Goal: Task Accomplishment & Management: Manage account settings

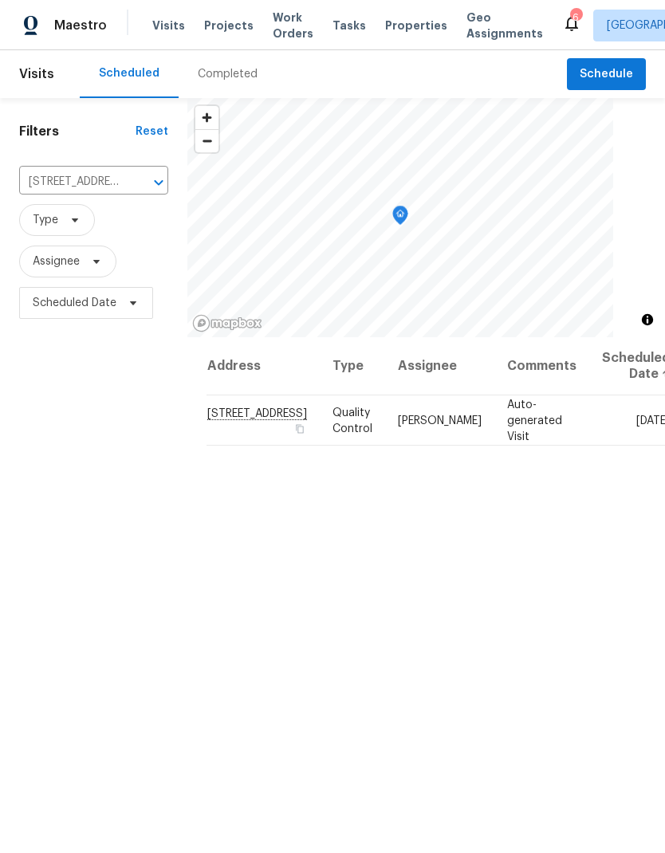
click at [132, 189] on icon "Clear" at bounding box center [138, 183] width 16 height 16
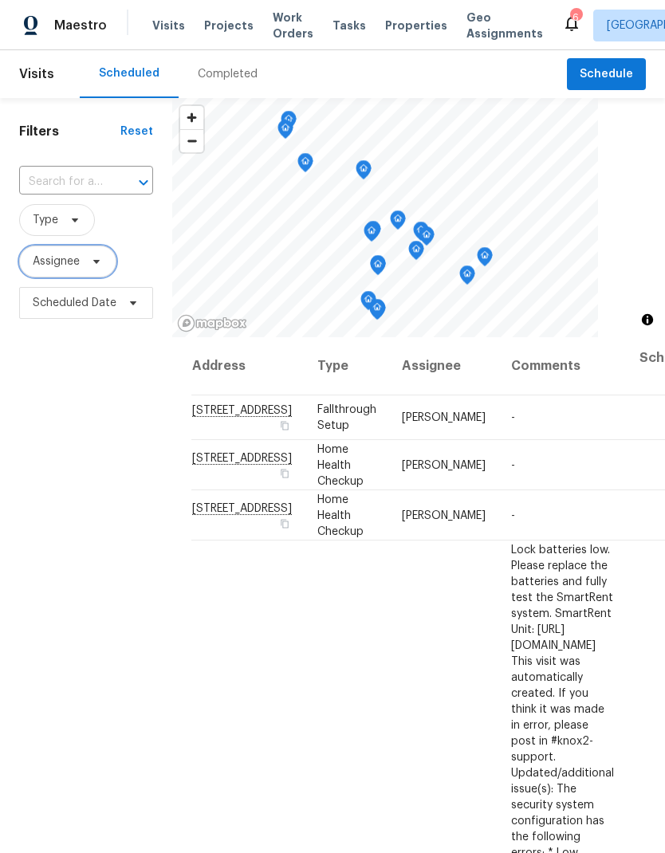
click at [65, 259] on span "Assignee" at bounding box center [56, 261] width 47 height 16
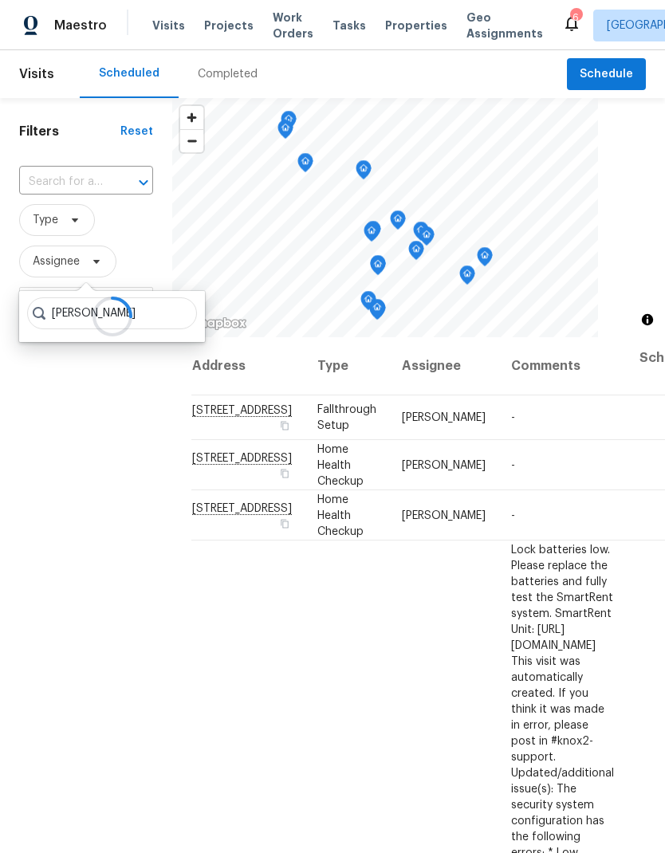
type input "[PERSON_NAME]"
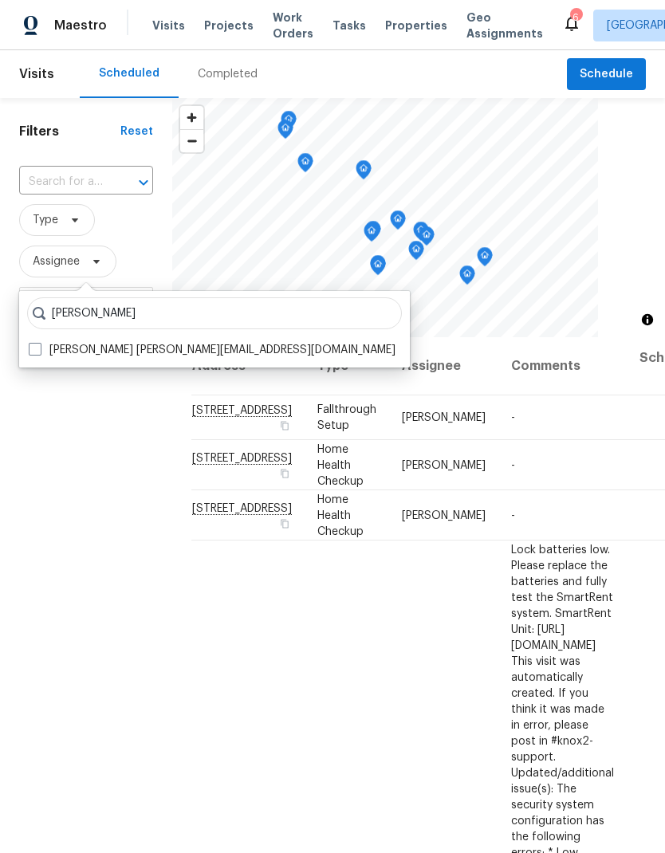
click at [30, 353] on span at bounding box center [35, 349] width 13 height 13
click at [30, 352] on input "[PERSON_NAME] [PERSON_NAME][EMAIL_ADDRESS][DOMAIN_NAME]" at bounding box center [34, 347] width 10 height 10
checkbox input "true"
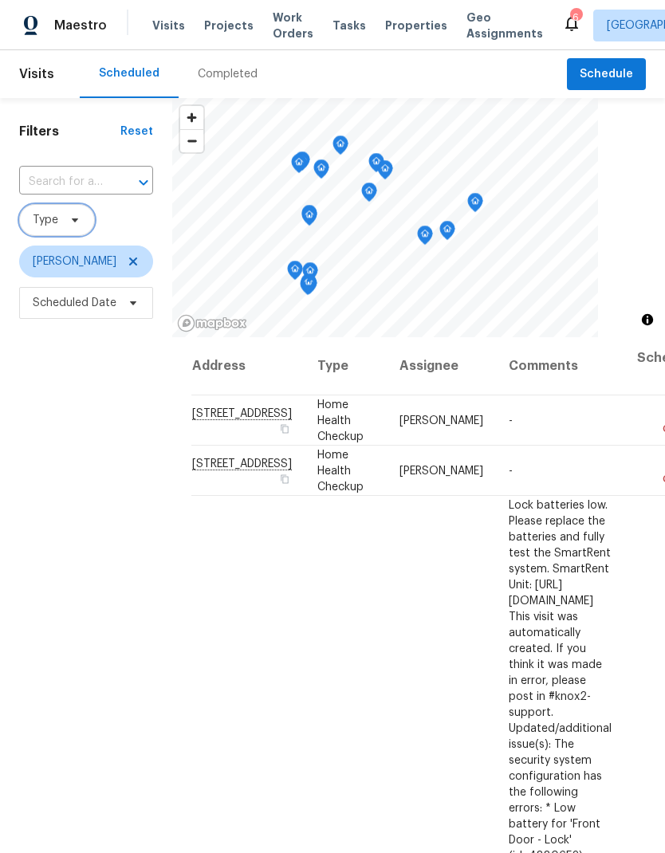
click at [69, 214] on span "Type" at bounding box center [57, 220] width 76 height 32
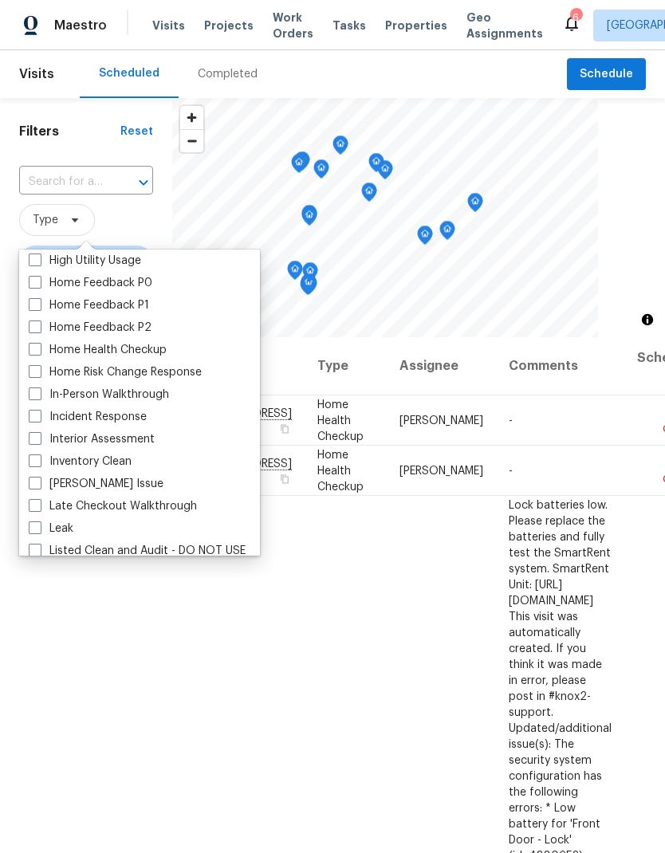
scroll to position [503, 0]
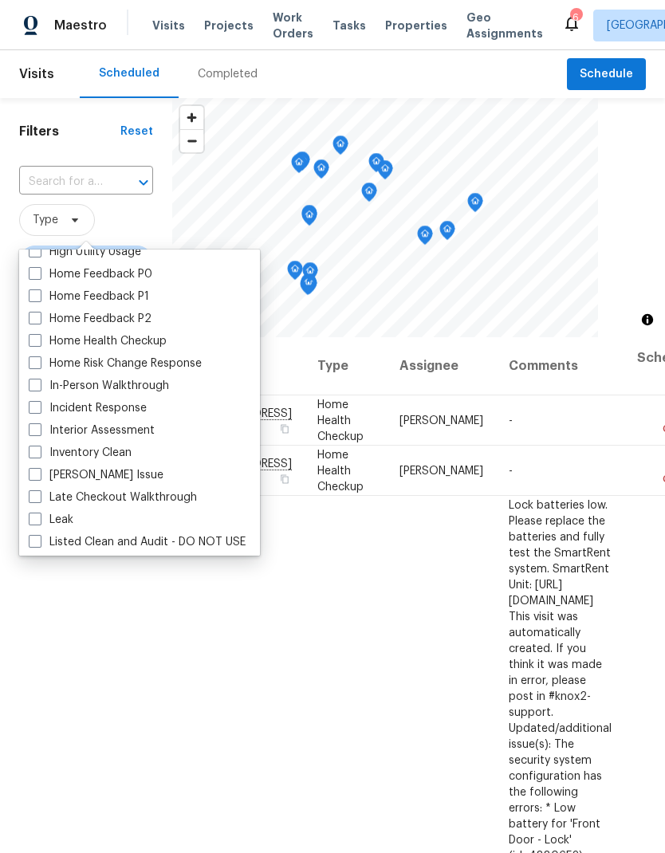
click at [34, 387] on span at bounding box center [35, 385] width 13 height 13
click at [34, 387] on input "In-Person Walkthrough" at bounding box center [34, 383] width 10 height 10
checkbox input "true"
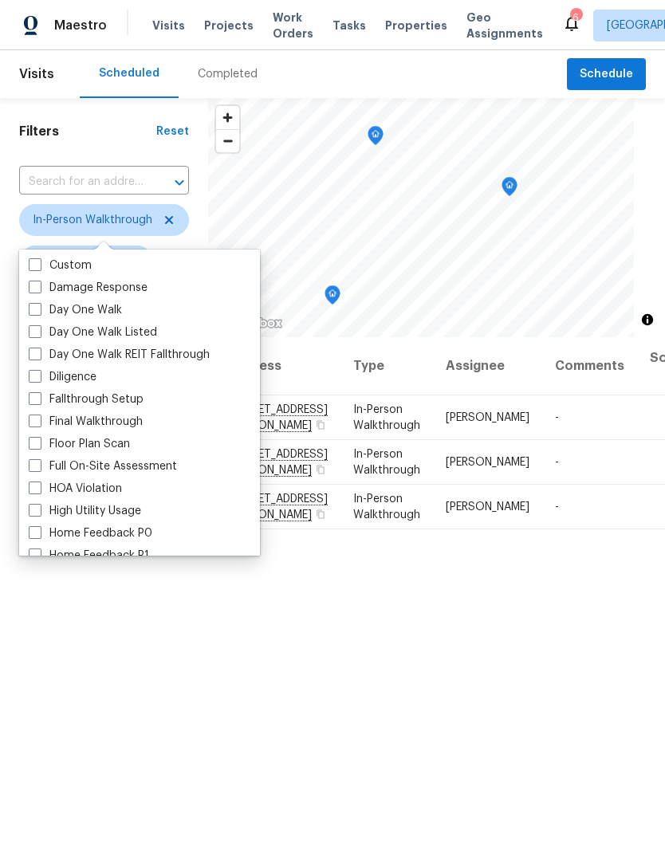
scroll to position [237, 0]
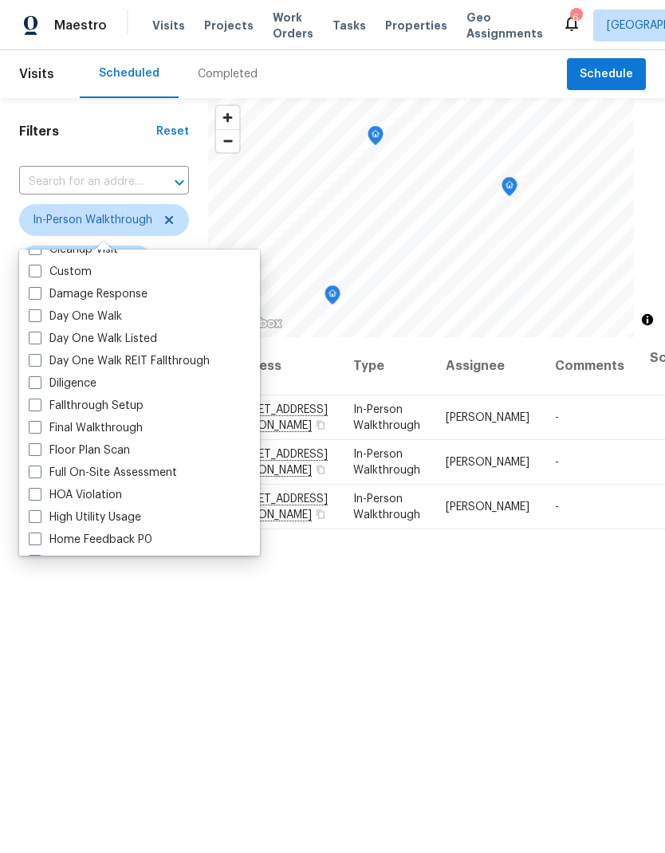
click at [41, 379] on span at bounding box center [35, 382] width 13 height 13
click at [39, 379] on input "Diligence" at bounding box center [34, 380] width 10 height 10
checkbox input "true"
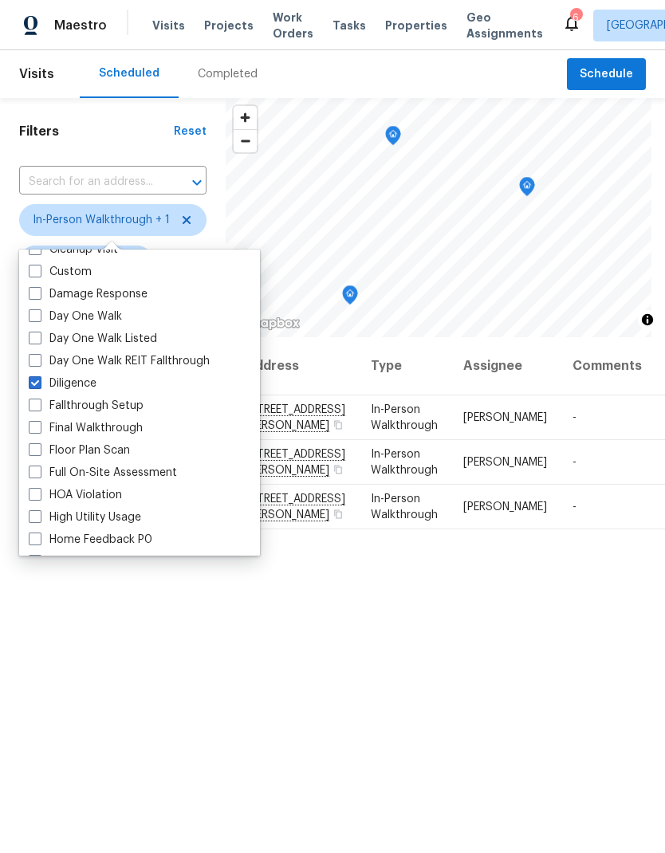
click at [57, 653] on div "Filters Reset ​ In-Person Walkthrough + 1 [PERSON_NAME] Scheduled Date" at bounding box center [113, 558] width 226 height 921
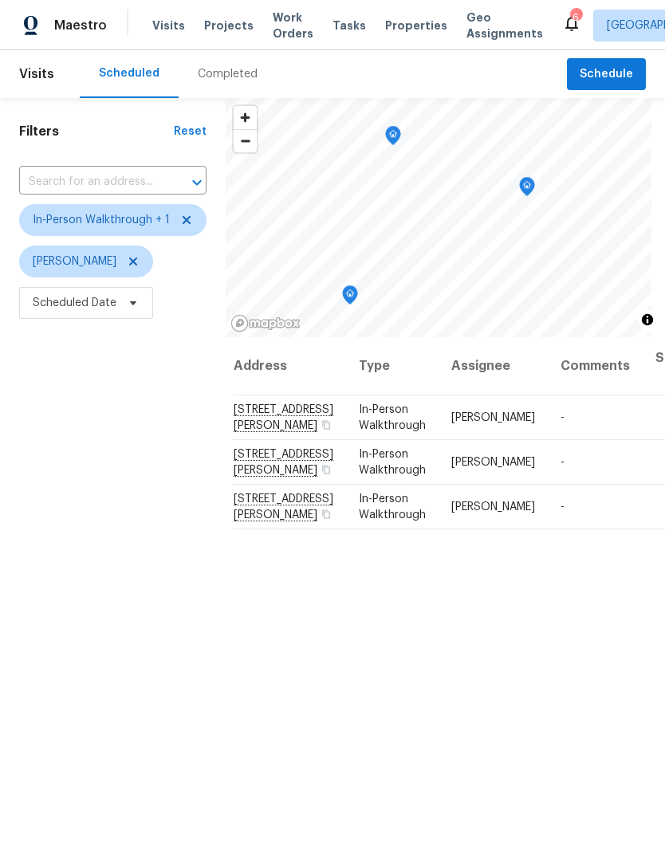
scroll to position [0, 11]
click at [530, 669] on div "Address Type Assignee Comments Scheduled Date ↑ [STREET_ADDRESS][PERSON_NAME] I…" at bounding box center [445, 678] width 439 height 682
click at [0, 0] on icon at bounding box center [0, 0] width 0 height 0
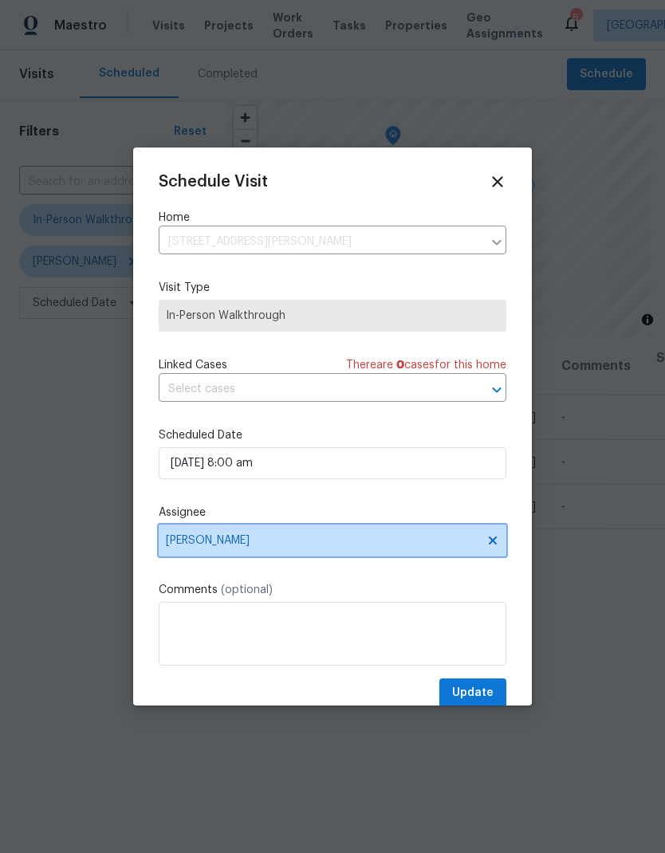
click at [188, 544] on span "[PERSON_NAME]" at bounding box center [322, 540] width 312 height 13
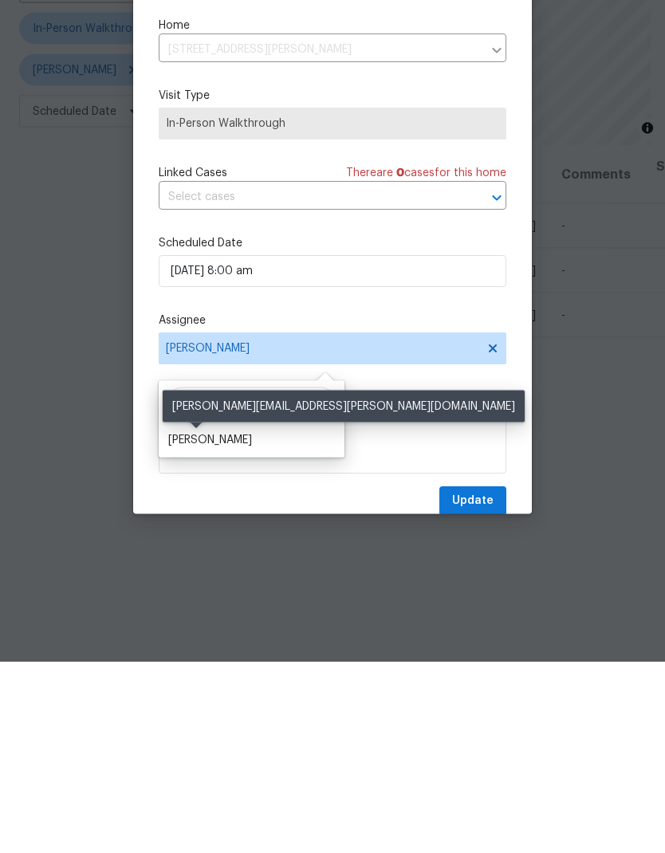
type input "[PERSON_NAME]"
click at [194, 623] on div "[PERSON_NAME]" at bounding box center [210, 631] width 84 height 16
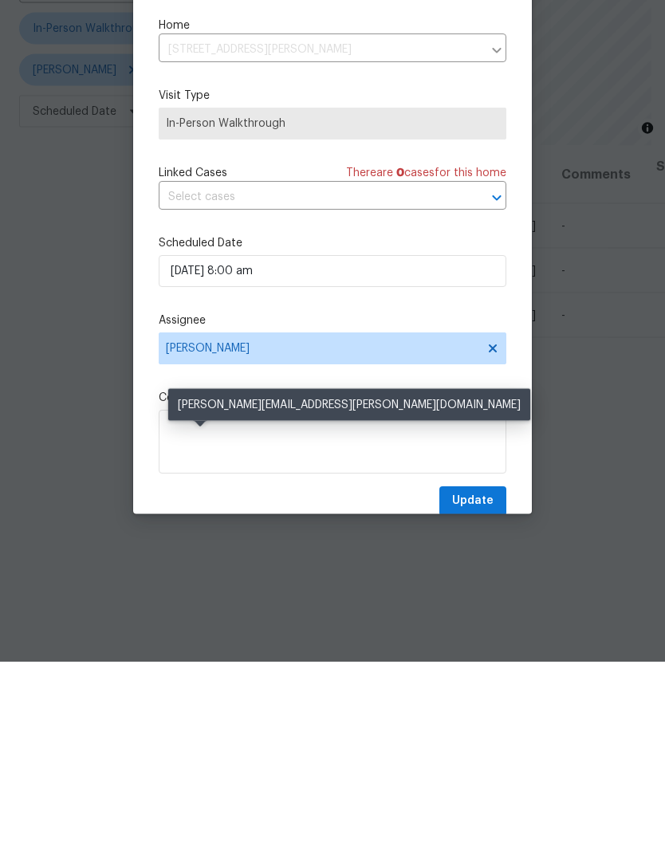
scroll to position [64, 0]
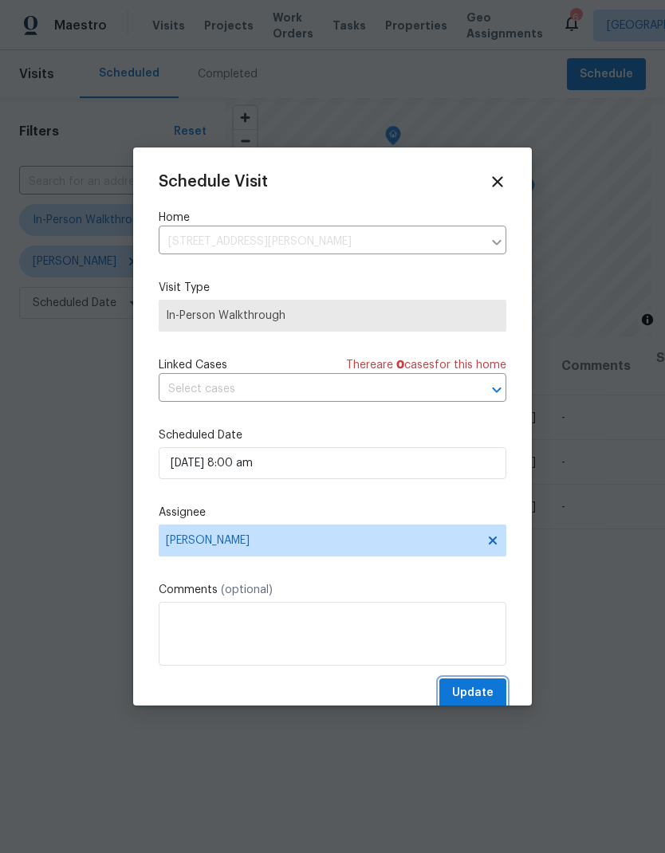
click at [464, 688] on span "Update" at bounding box center [472, 693] width 41 height 20
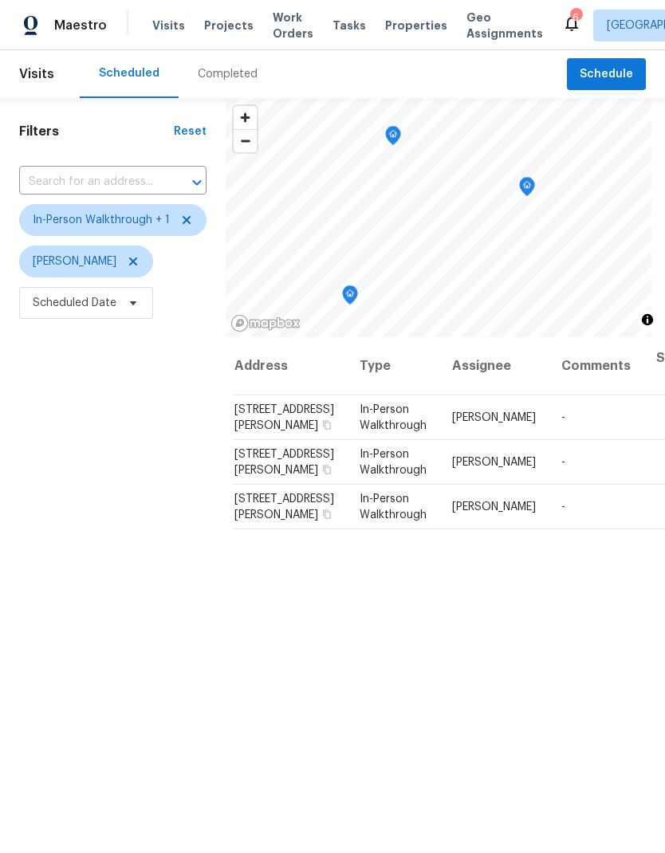
scroll to position [0, 0]
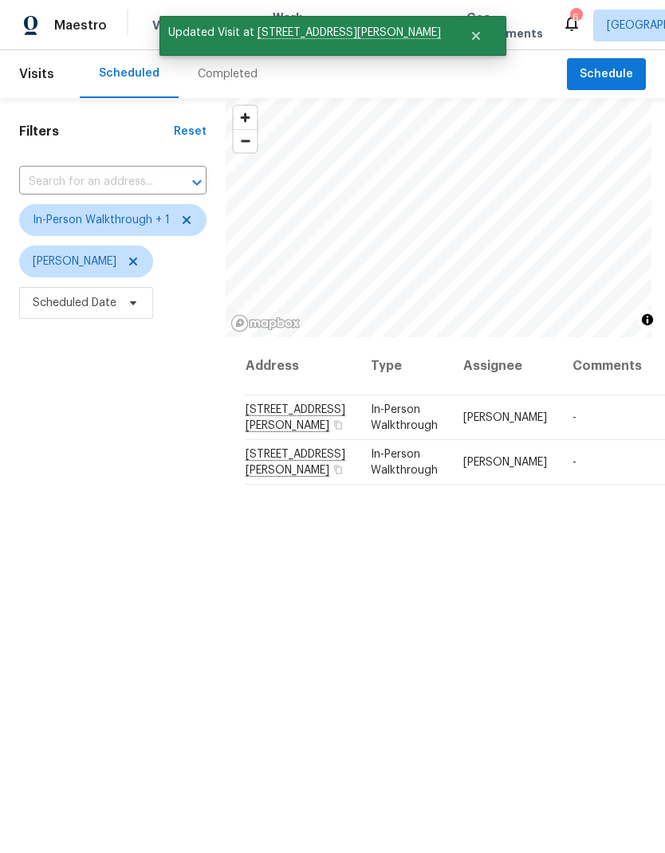
click at [0, 0] on icon at bounding box center [0, 0] width 0 height 0
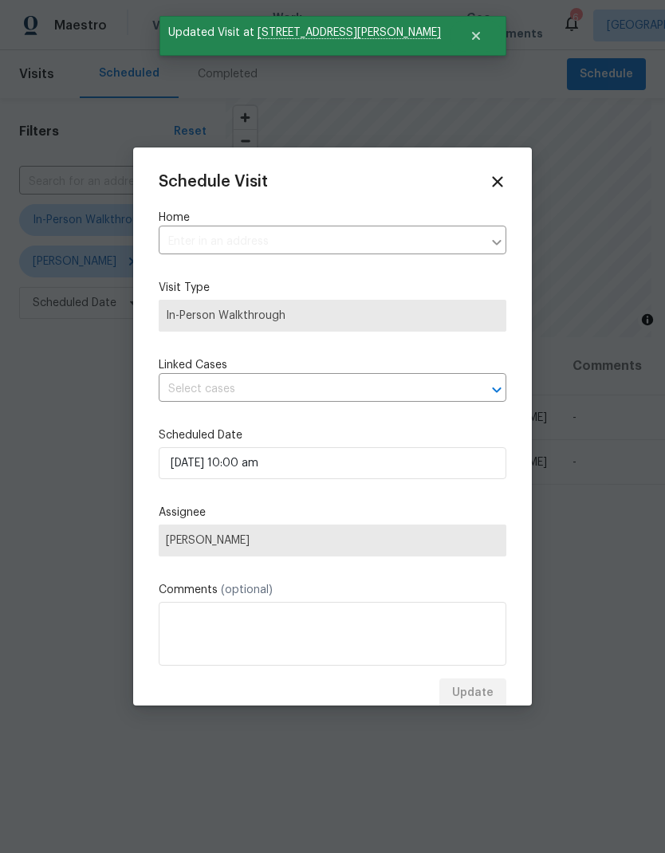
type input "[STREET_ADDRESS][PERSON_NAME]"
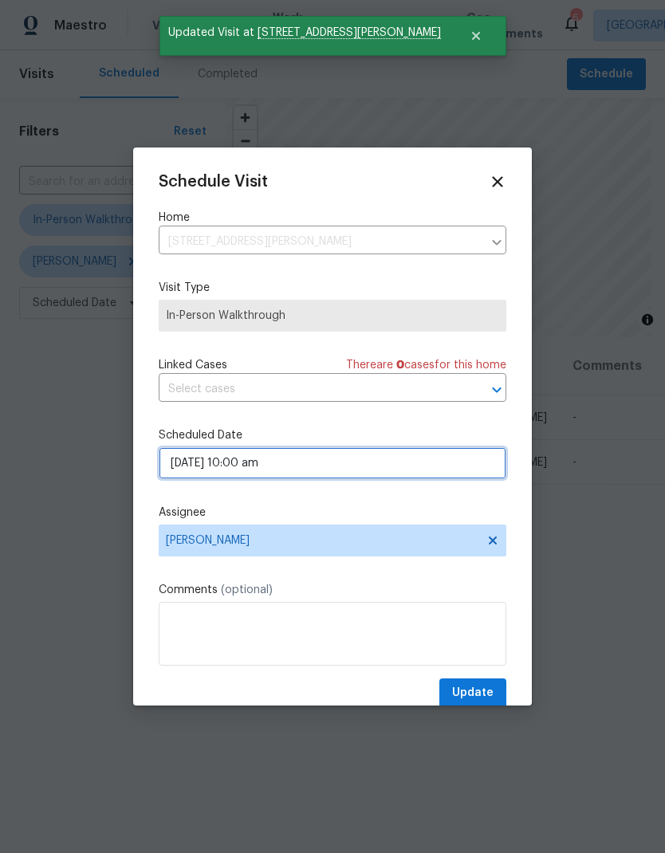
click at [208, 470] on input "[DATE] 10:00 am" at bounding box center [332, 463] width 347 height 32
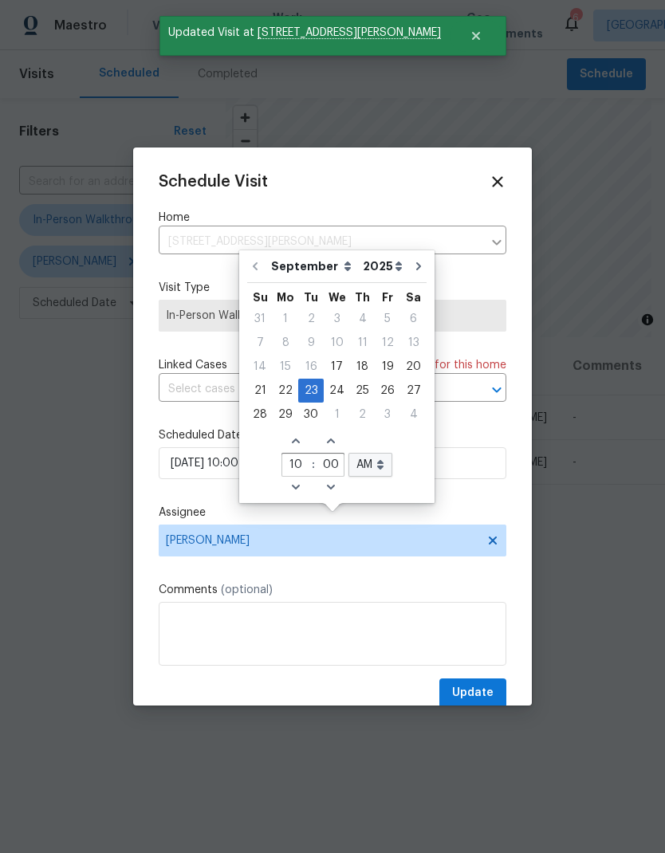
click at [202, 496] on div "Schedule Visit Home [STREET_ADDRESS][PERSON_NAME] ​ Visit Type In-Person Walkth…" at bounding box center [332, 440] width 347 height 535
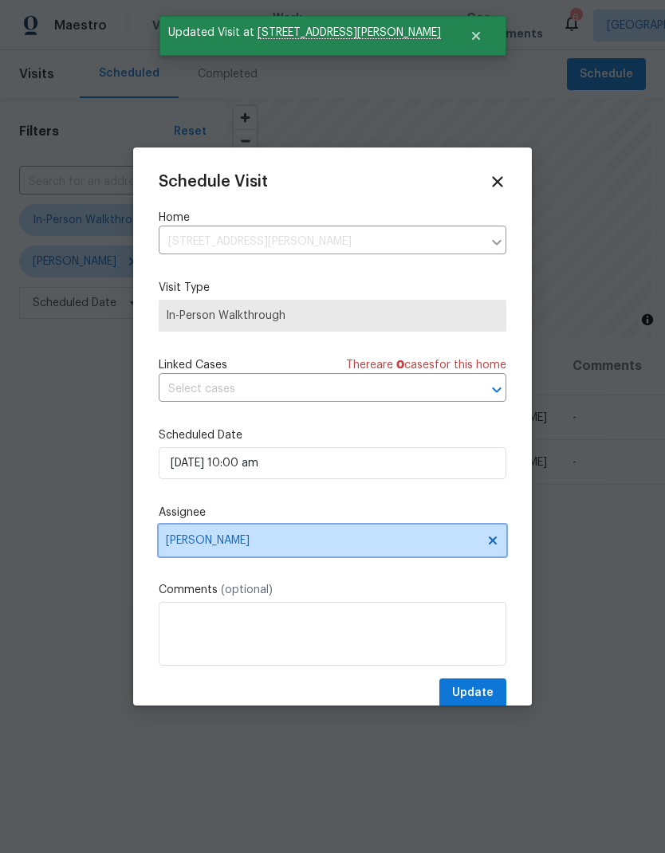
click at [183, 539] on span "[PERSON_NAME]" at bounding box center [322, 540] width 312 height 13
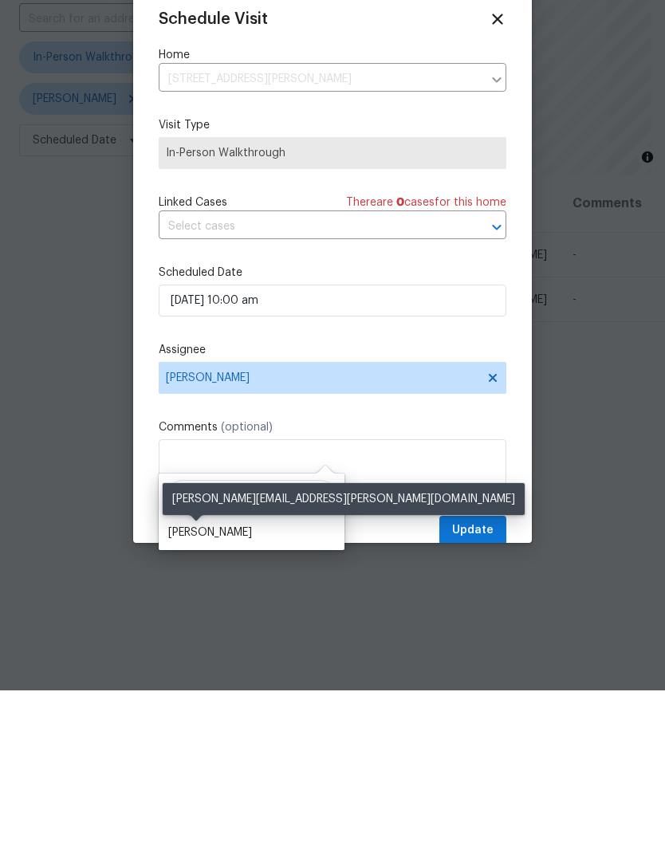
type input "[PERSON_NAME]"
click at [177, 687] on div "[PERSON_NAME]" at bounding box center [210, 695] width 84 height 16
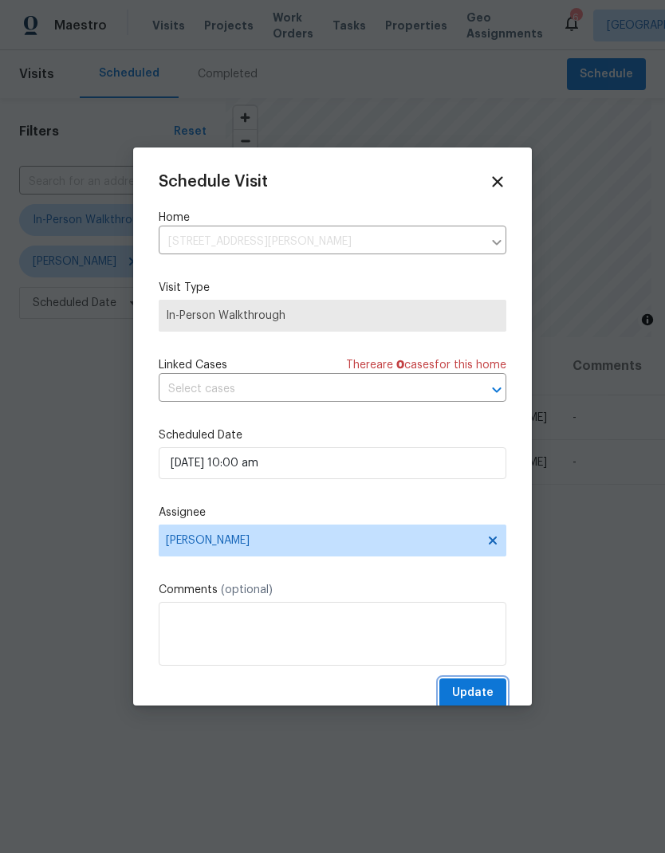
click at [465, 691] on span "Update" at bounding box center [472, 693] width 41 height 20
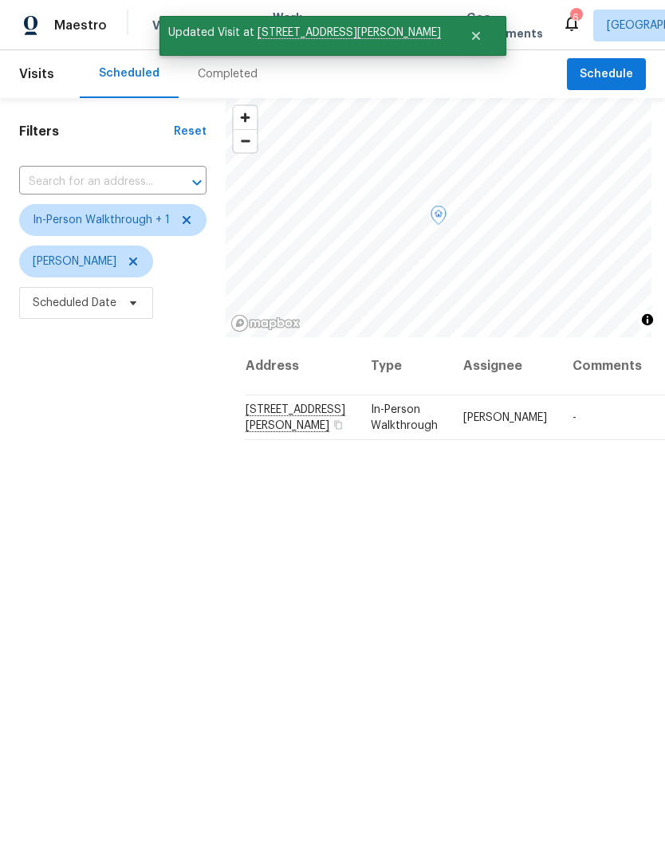
click at [0, 0] on icon at bounding box center [0, 0] width 0 height 0
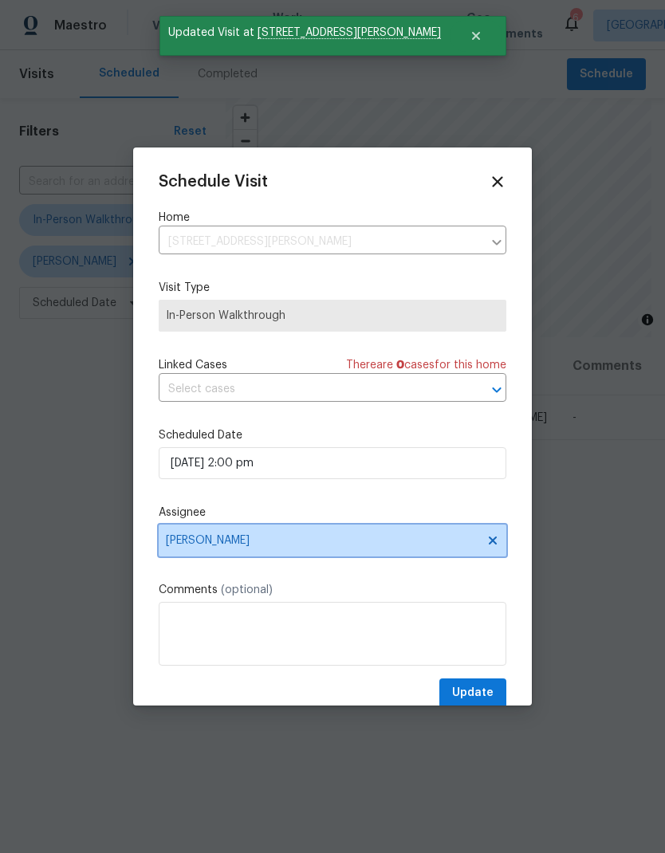
click at [213, 536] on span "[PERSON_NAME]" at bounding box center [332, 540] width 347 height 32
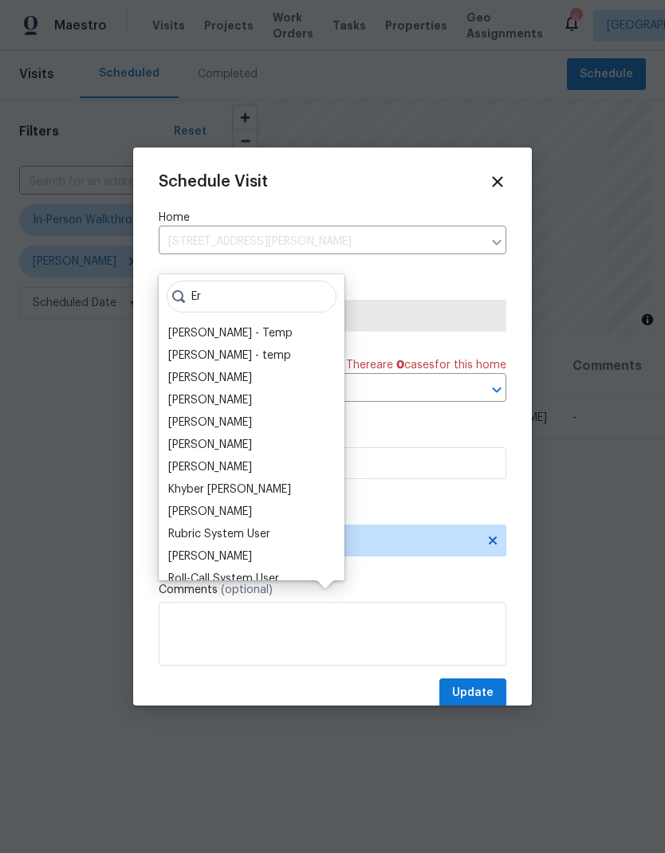
type input "Er"
click at [180, 504] on div "[PERSON_NAME]" at bounding box center [210, 512] width 84 height 16
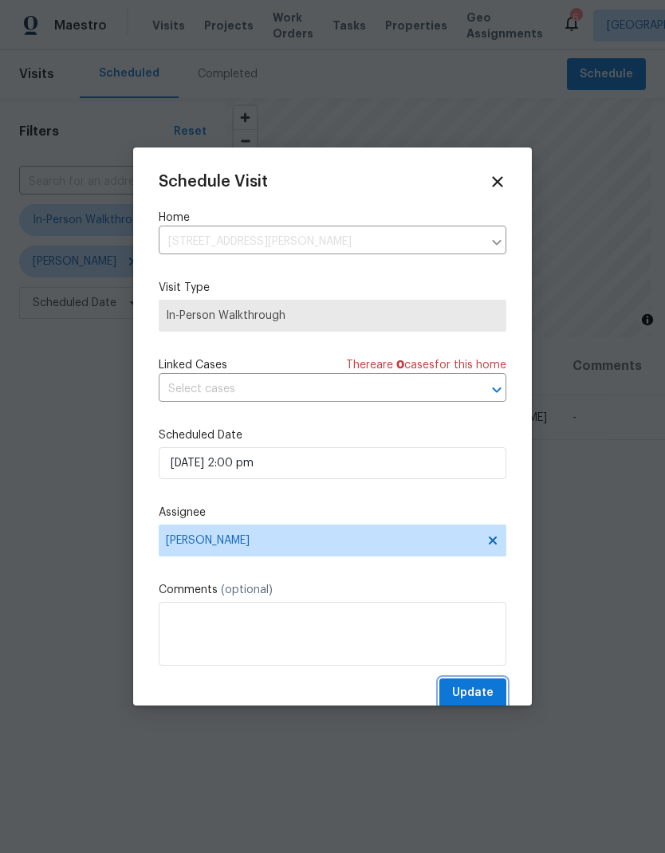
click at [464, 694] on span "Update" at bounding box center [472, 693] width 41 height 20
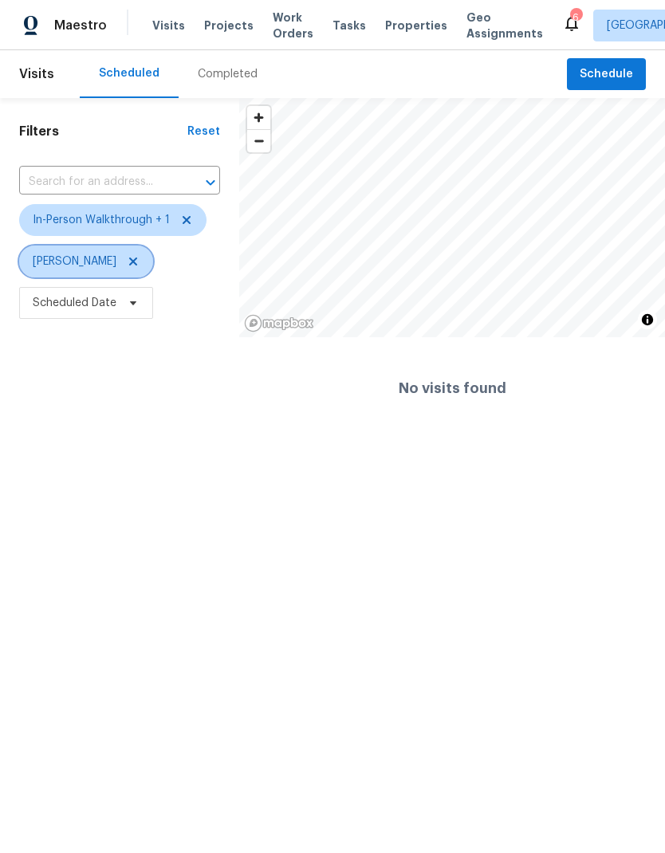
click at [122, 263] on span at bounding box center [131, 261] width 18 height 13
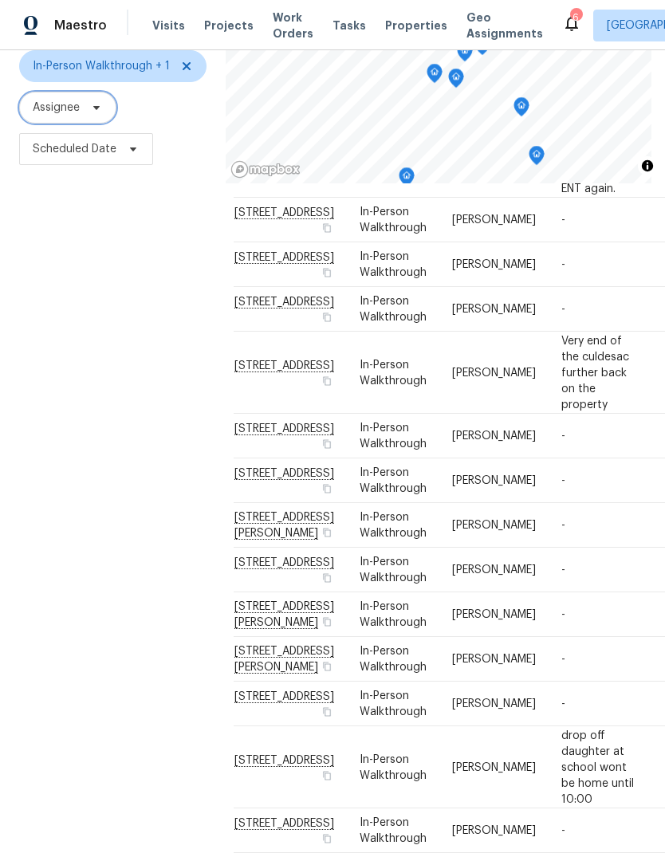
scroll to position [407, 11]
click at [0, 0] on icon at bounding box center [0, 0] width 0 height 0
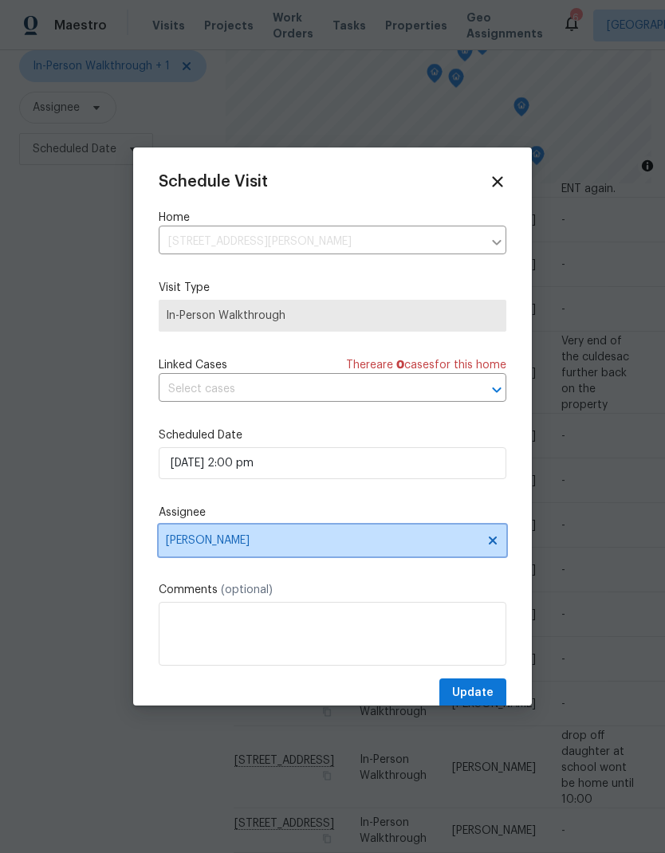
click at [332, 539] on span "[PERSON_NAME]" at bounding box center [322, 540] width 312 height 13
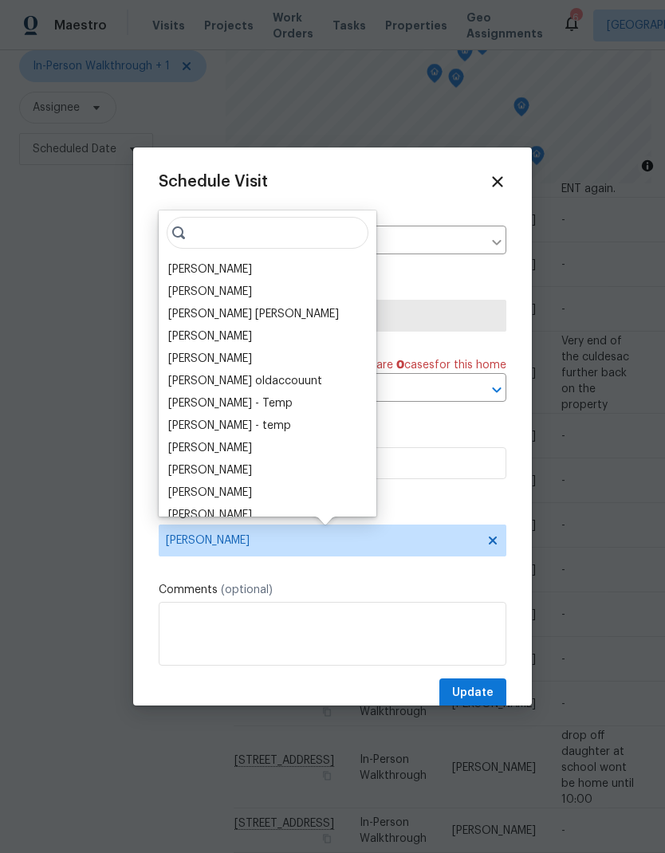
click at [229, 277] on div "[PERSON_NAME]" at bounding box center [210, 269] width 84 height 16
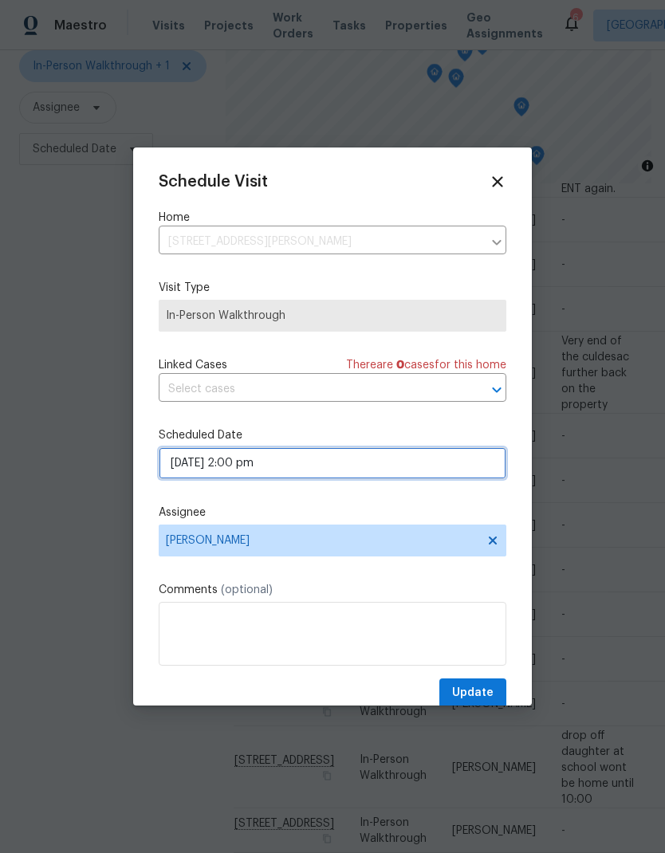
click at [185, 474] on input "[DATE] 2:00 pm" at bounding box center [332, 463] width 347 height 32
select select "pm"
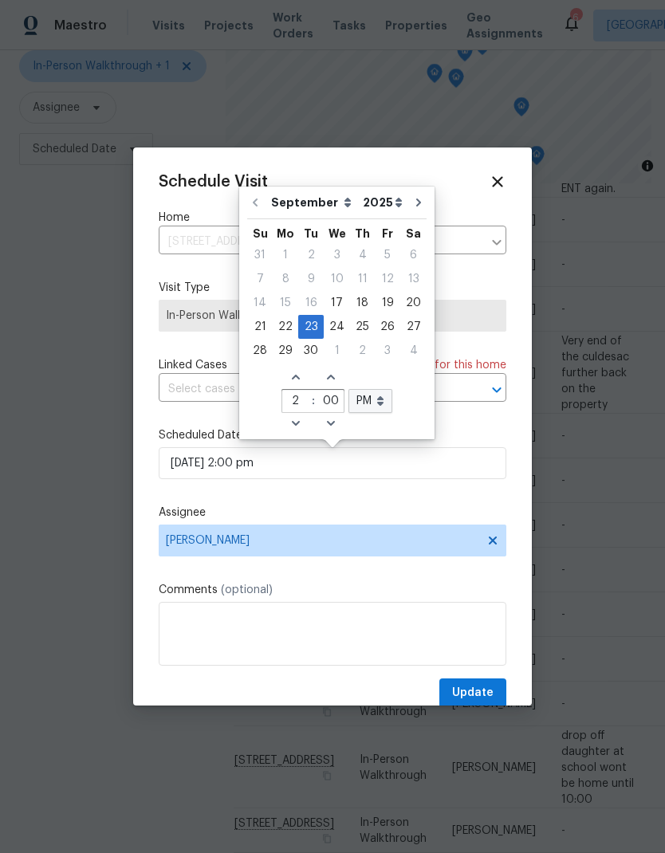
click at [172, 508] on div "Schedule Visit Home [STREET_ADDRESS][PERSON_NAME] ​ Visit Type In-Person Walkth…" at bounding box center [332, 440] width 347 height 535
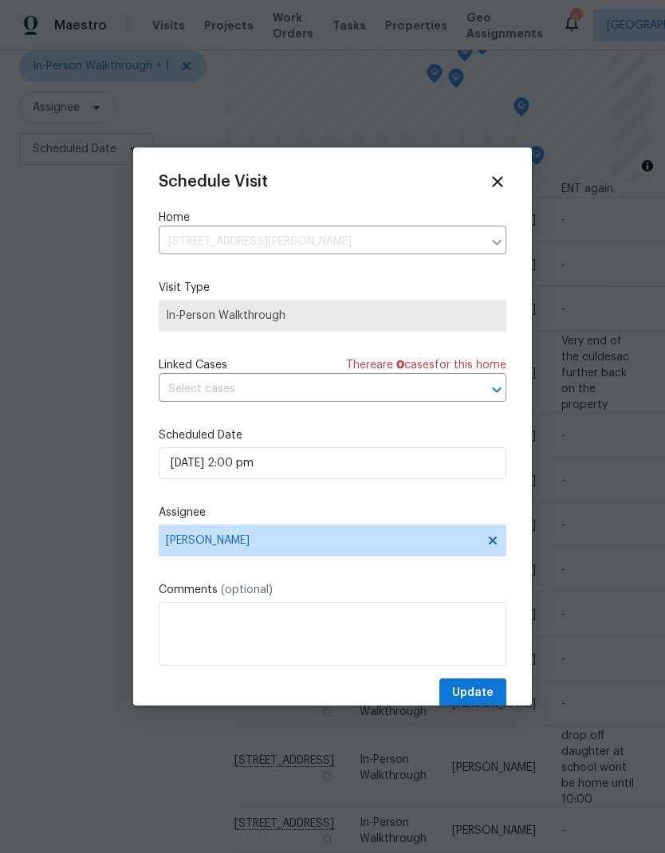
click at [492, 181] on icon at bounding box center [498, 182] width 18 height 18
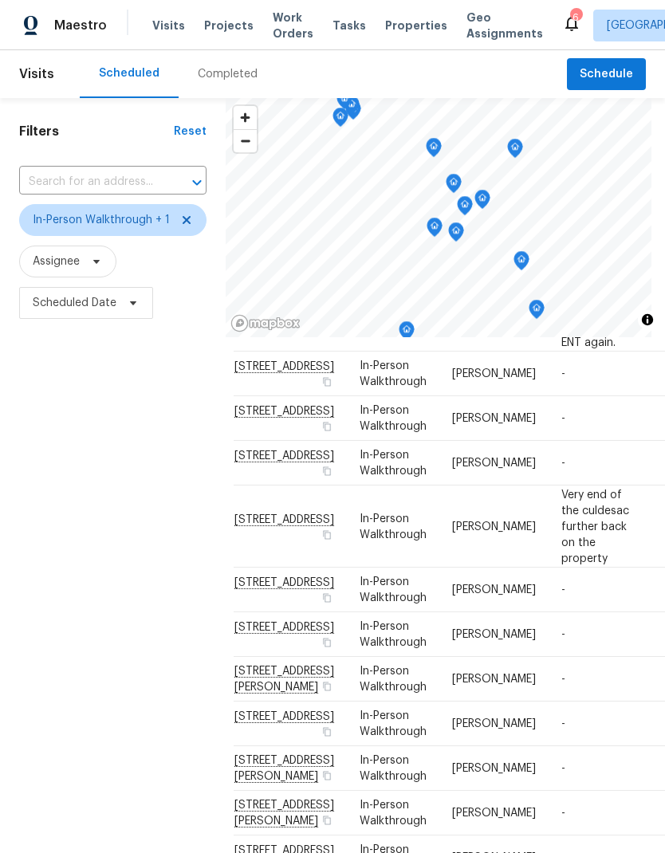
scroll to position [0, 0]
click at [89, 268] on span at bounding box center [94, 261] width 18 height 13
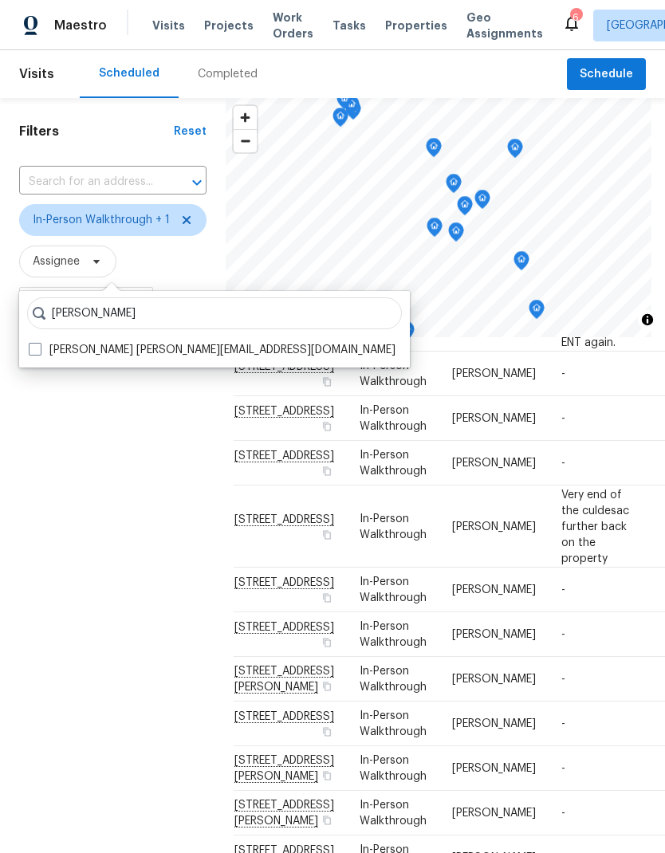
type input "[PERSON_NAME]"
click at [36, 356] on label "[PERSON_NAME] [PERSON_NAME][EMAIL_ADDRESS][DOMAIN_NAME]" at bounding box center [212, 350] width 367 height 16
click at [36, 352] on input "[PERSON_NAME] [PERSON_NAME][EMAIL_ADDRESS][DOMAIN_NAME]" at bounding box center [34, 347] width 10 height 10
checkbox input "true"
